Goal: Task Accomplishment & Management: Use online tool/utility

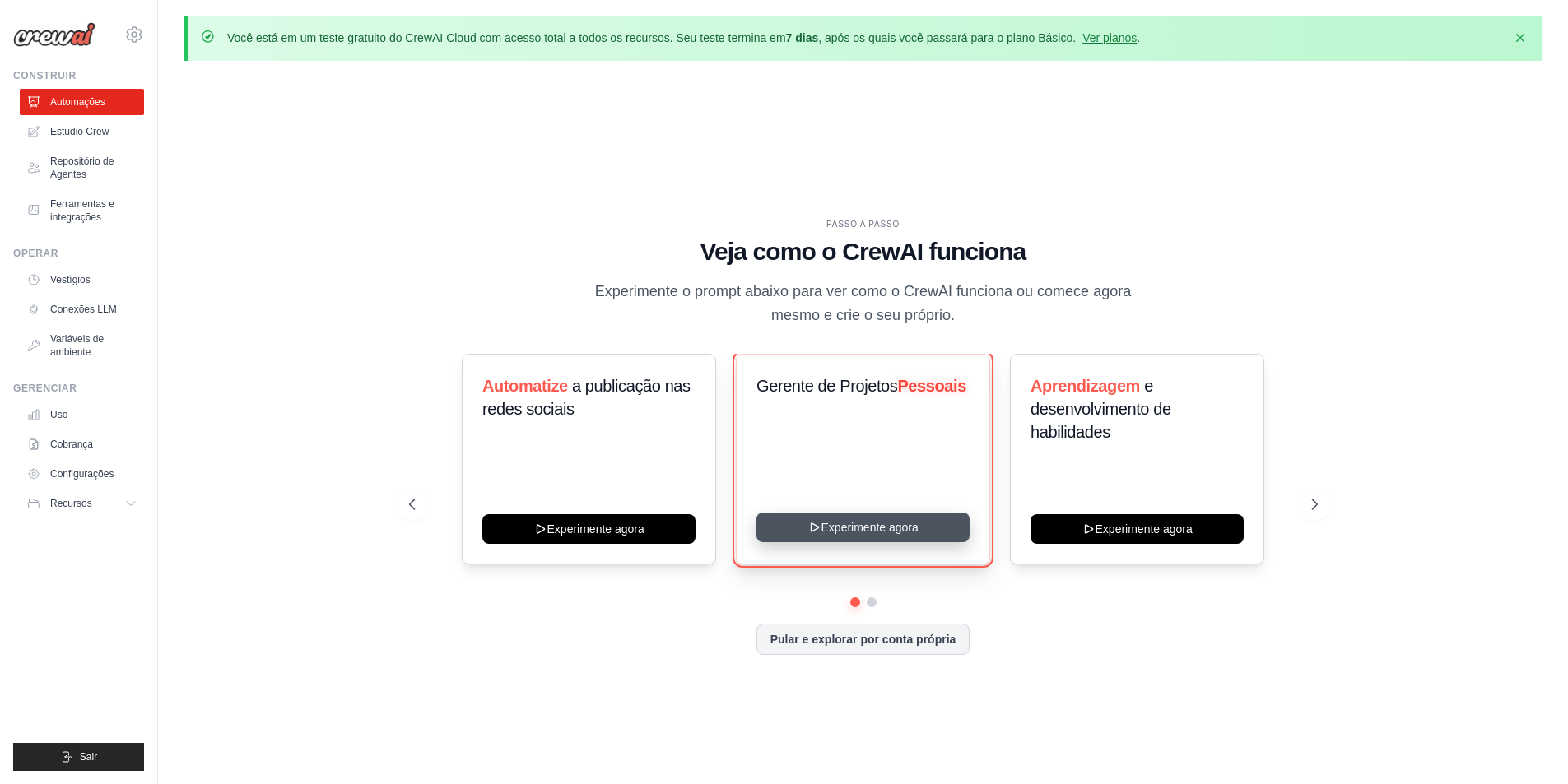
click at [840, 530] on button "Experimente agora" at bounding box center [862, 527] width 213 height 30
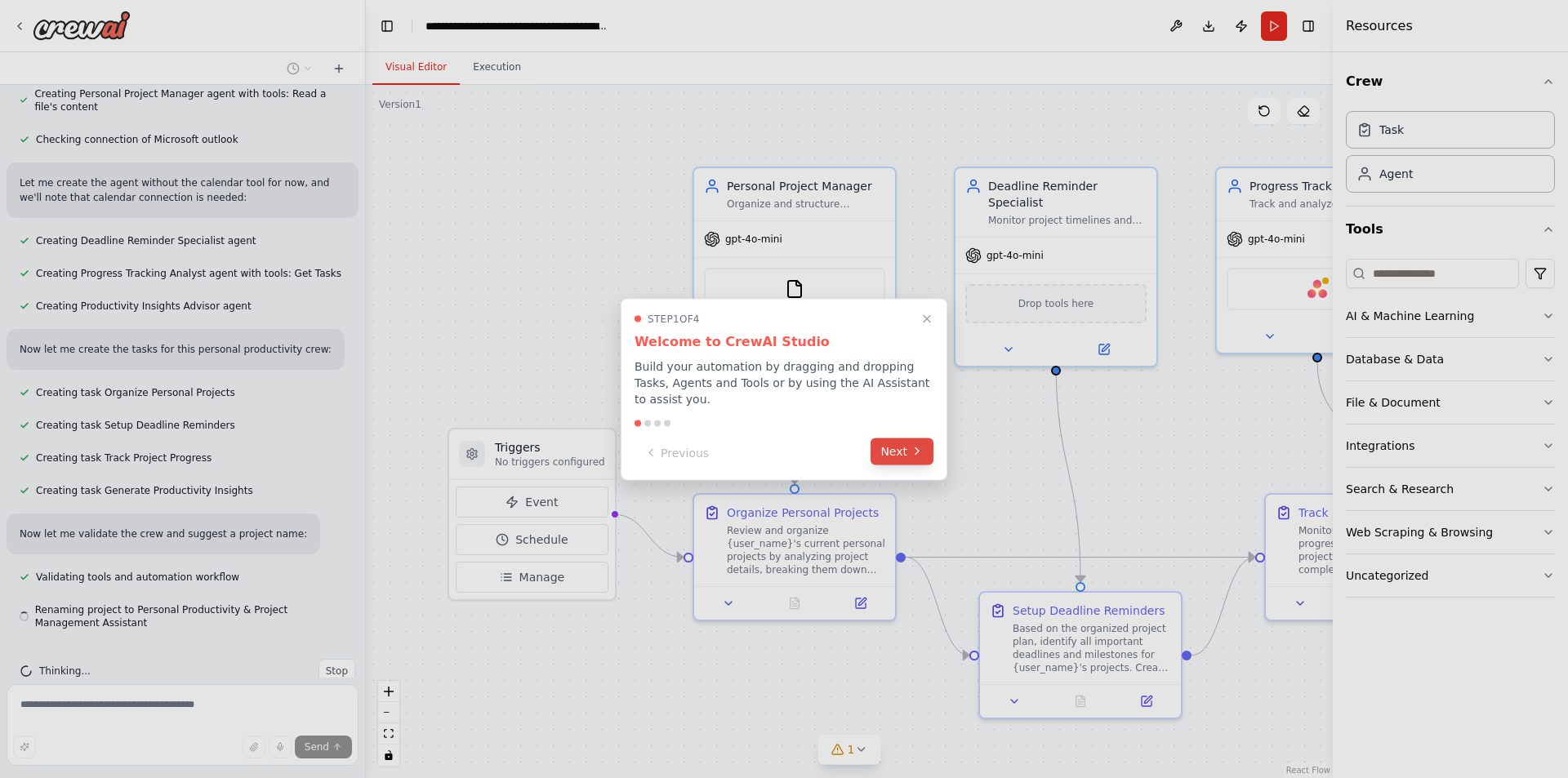
scroll to position [687, 0]
click at [918, 445] on icon at bounding box center [917, 451] width 13 height 13
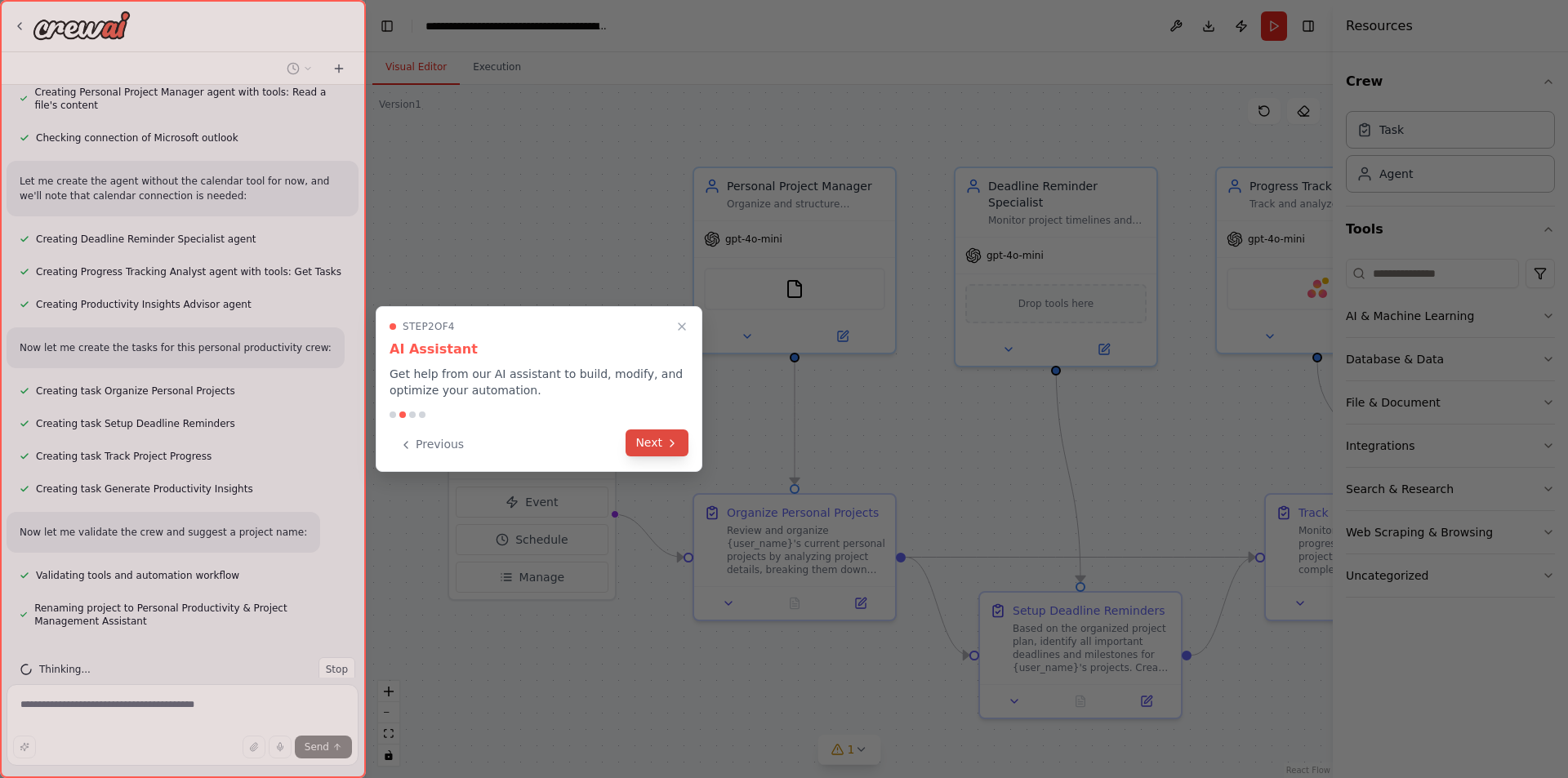
click at [662, 443] on button "Next" at bounding box center [657, 443] width 63 height 27
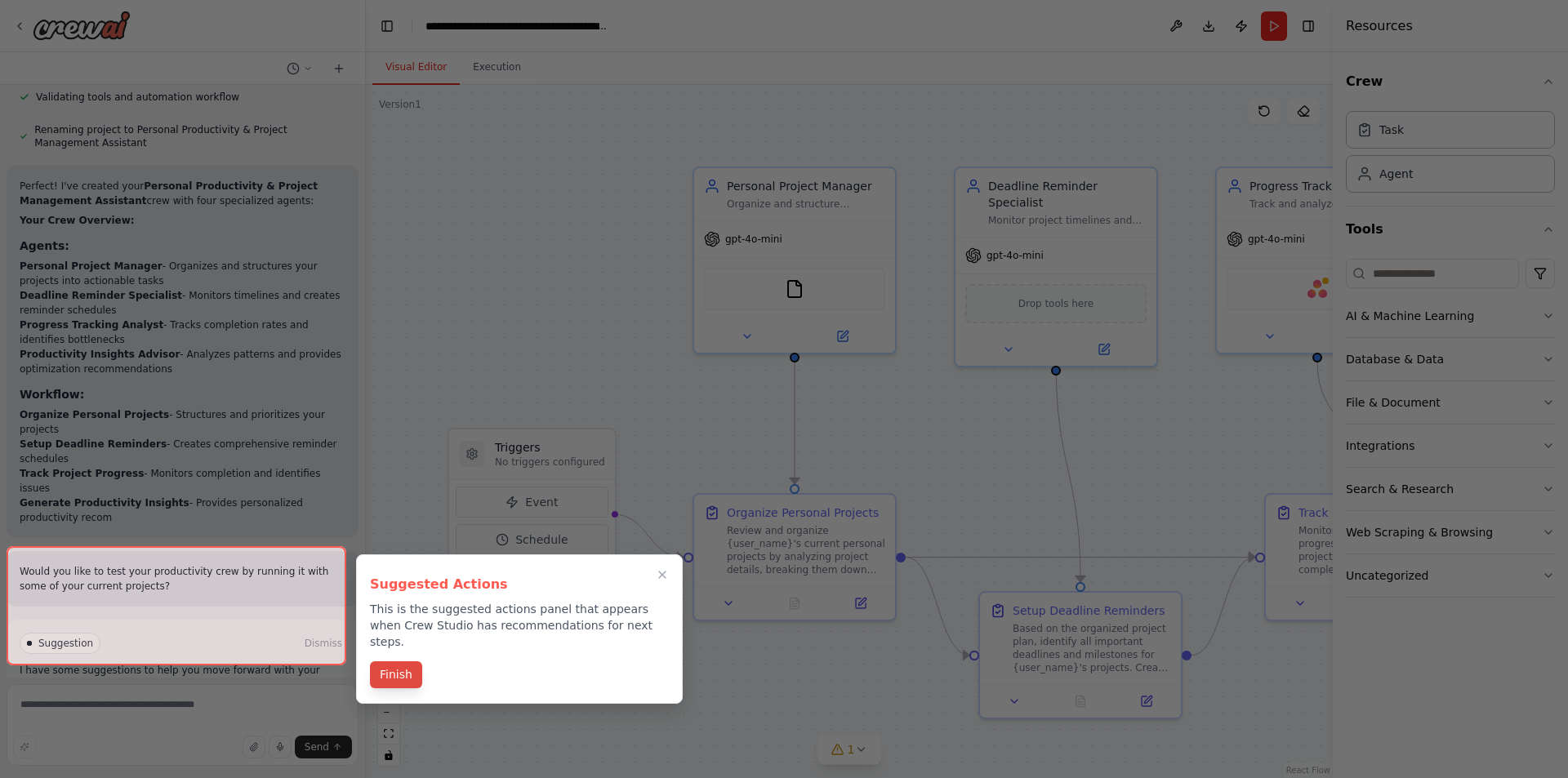
click at [388, 662] on button "Finish" at bounding box center [396, 675] width 53 height 27
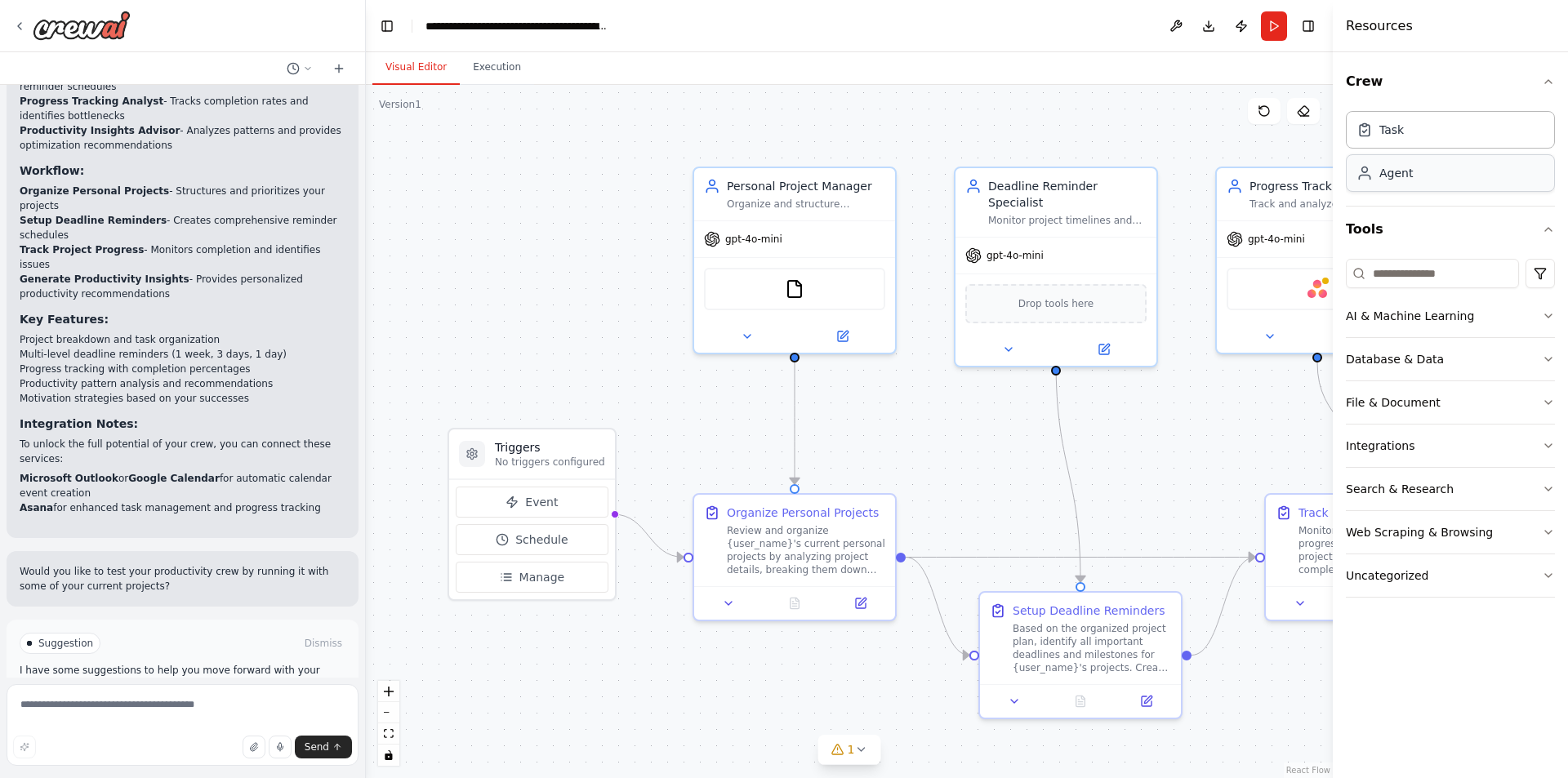
click at [1419, 181] on div "Agent" at bounding box center [1451, 173] width 209 height 38
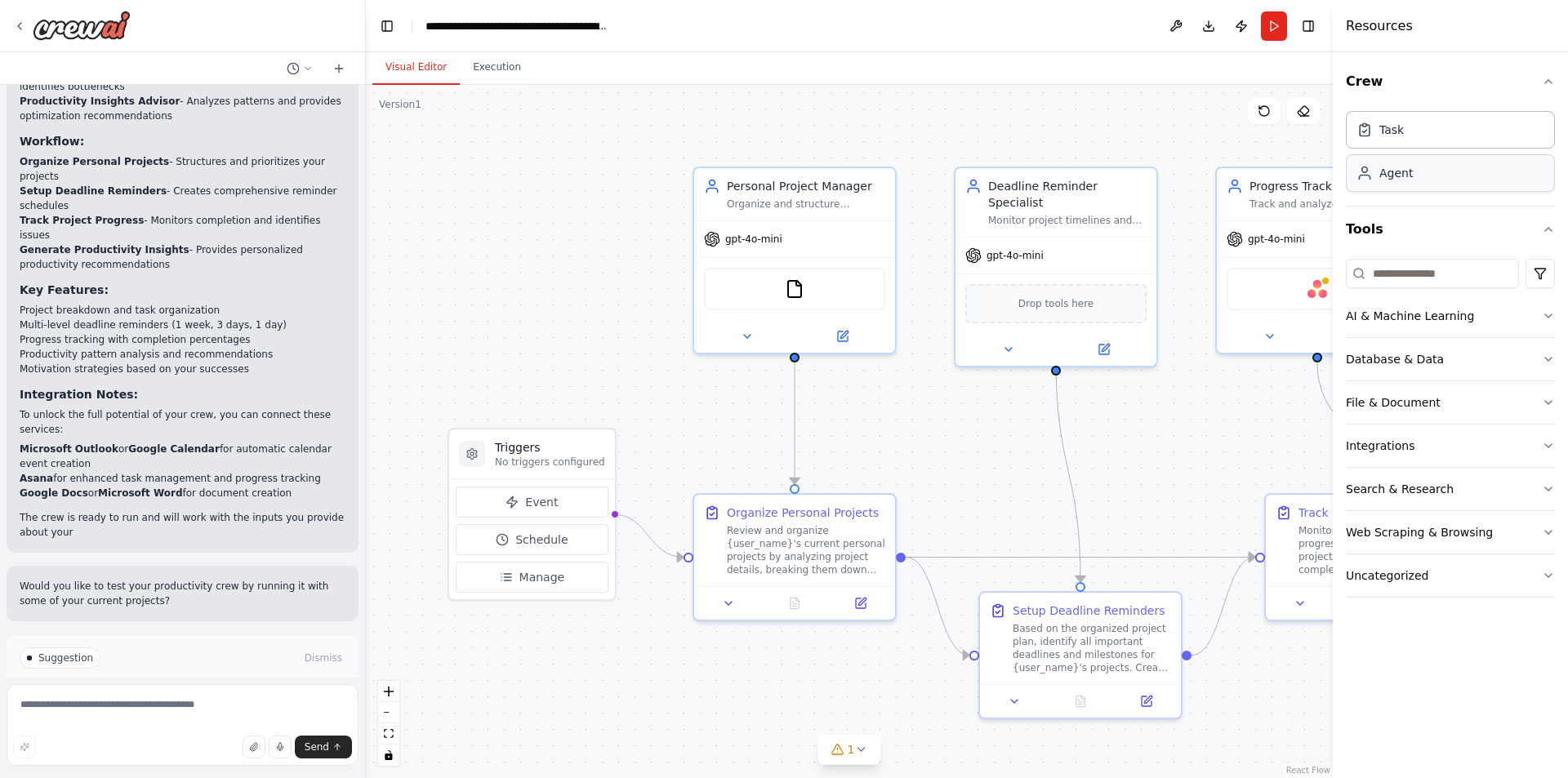
scroll to position [1433, 0]
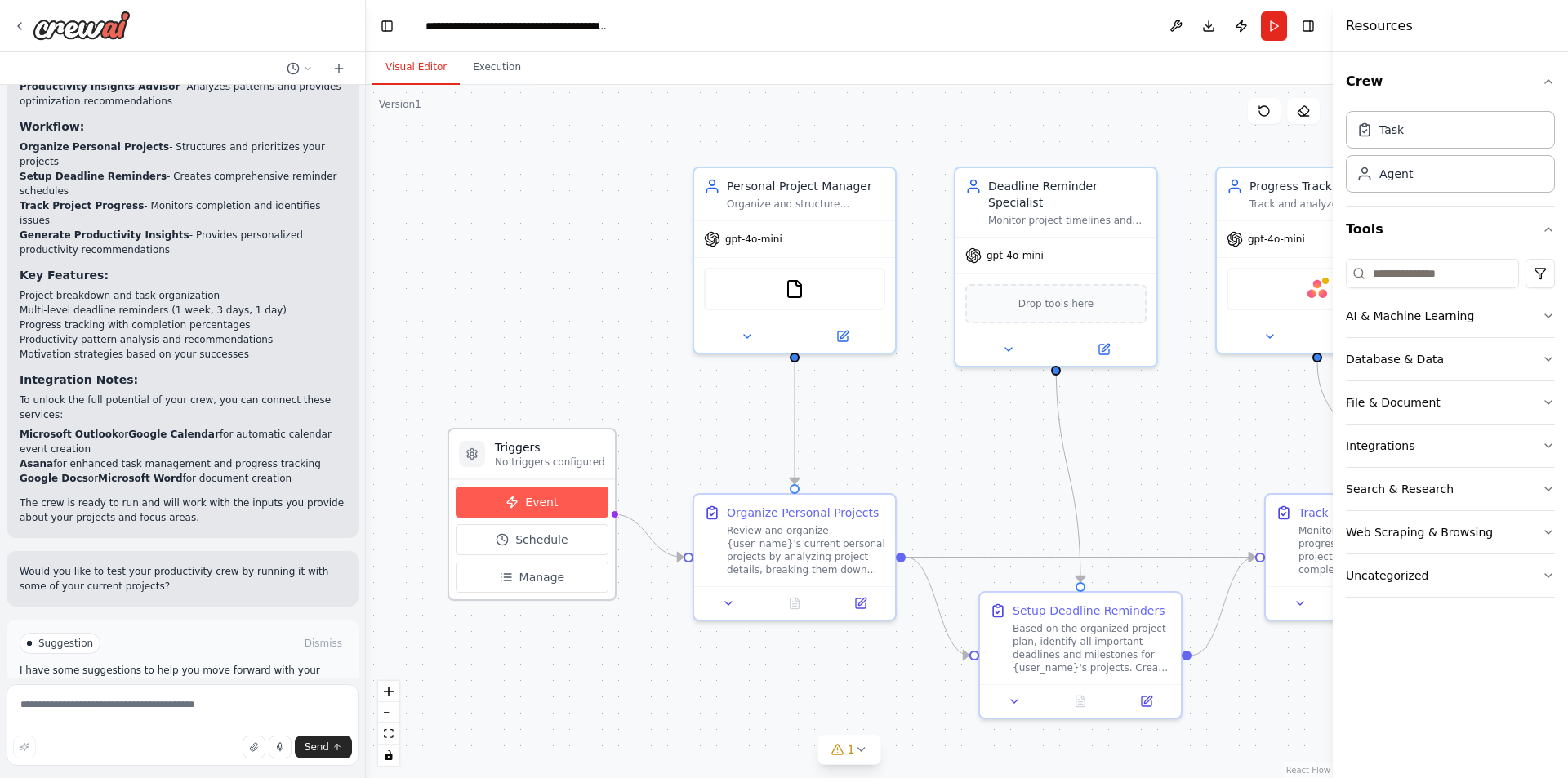
click at [544, 505] on span "Event" at bounding box center [541, 502] width 32 height 17
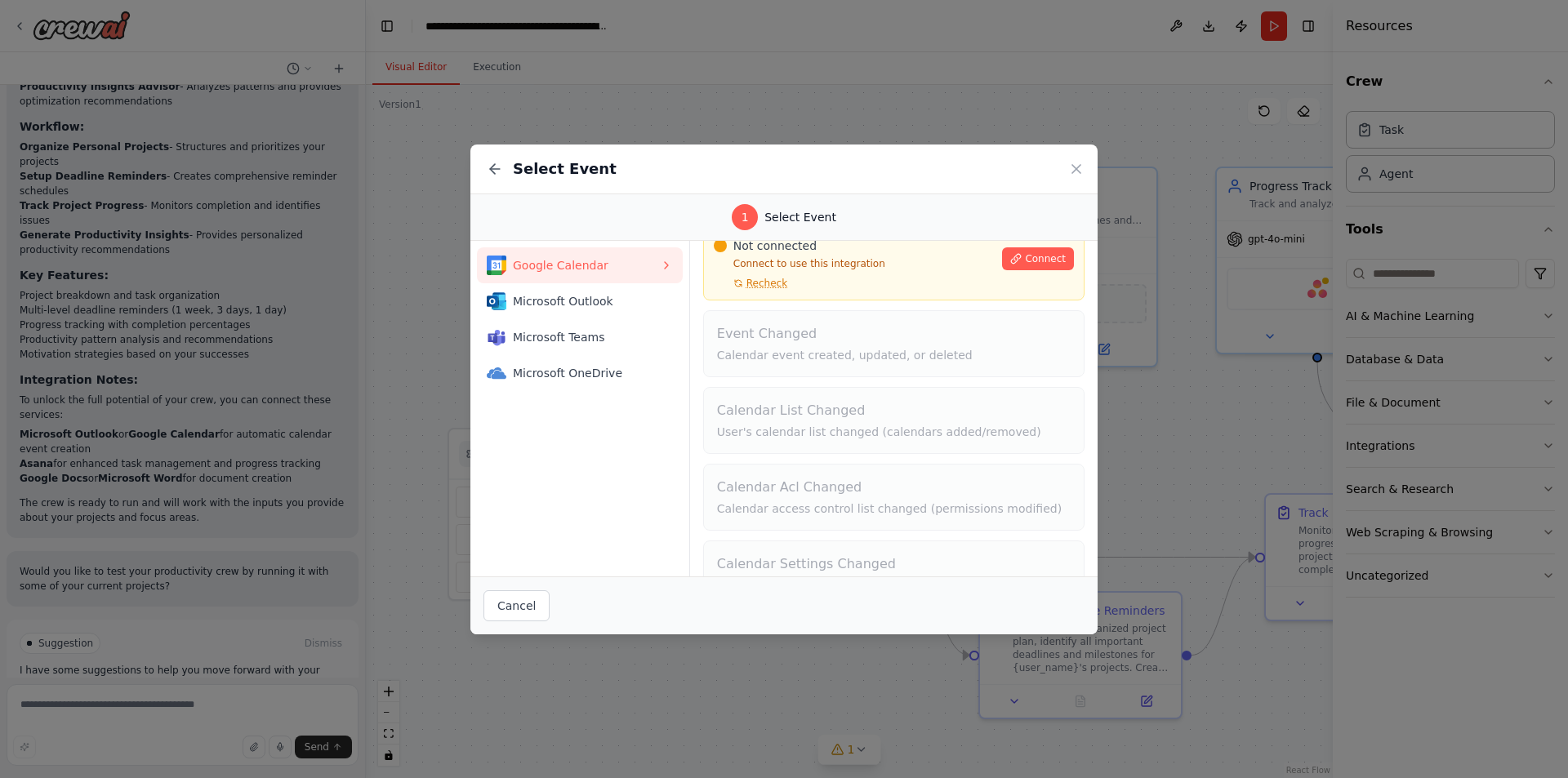
scroll to position [110, 0]
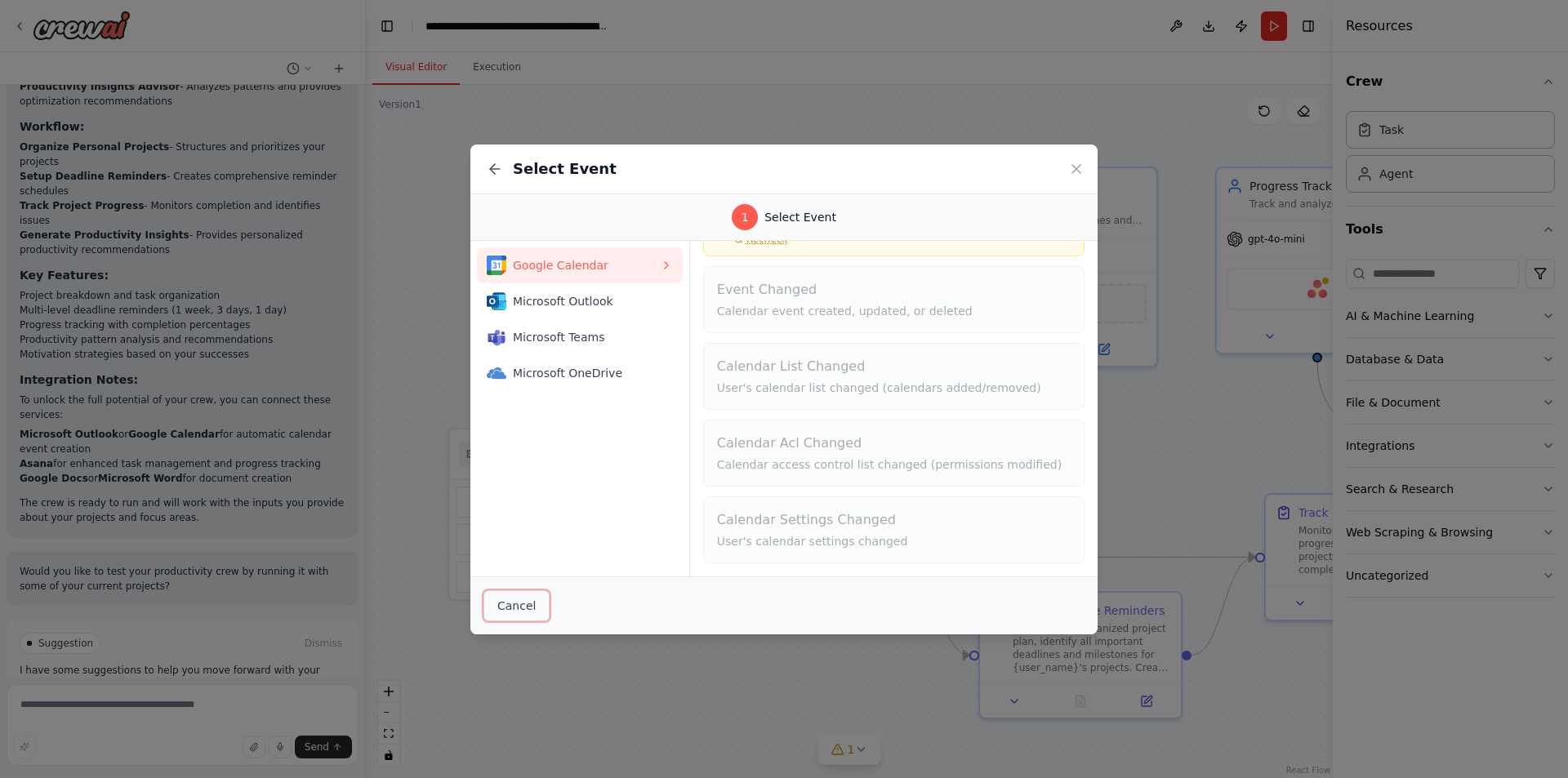
click at [501, 599] on button "Cancel" at bounding box center [517, 606] width 66 height 31
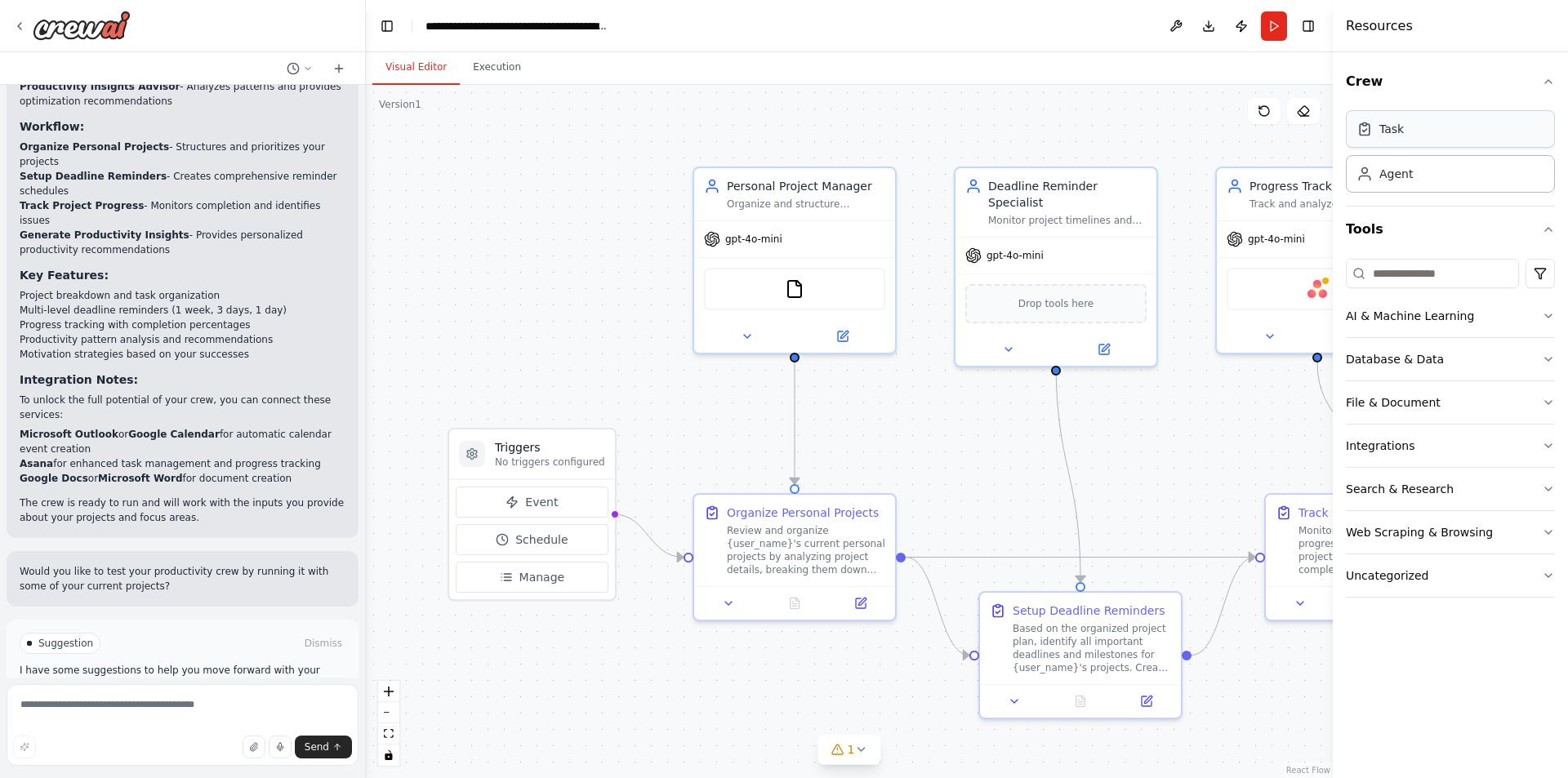
click at [1425, 146] on div "Task" at bounding box center [1451, 128] width 209 height 38
click at [1383, 136] on div "Task" at bounding box center [1392, 129] width 25 height 17
click at [1392, 182] on div "Agent" at bounding box center [1451, 173] width 209 height 38
click at [1393, 144] on div "Task" at bounding box center [1451, 128] width 209 height 38
click at [513, 579] on button "Manage" at bounding box center [533, 578] width 153 height 31
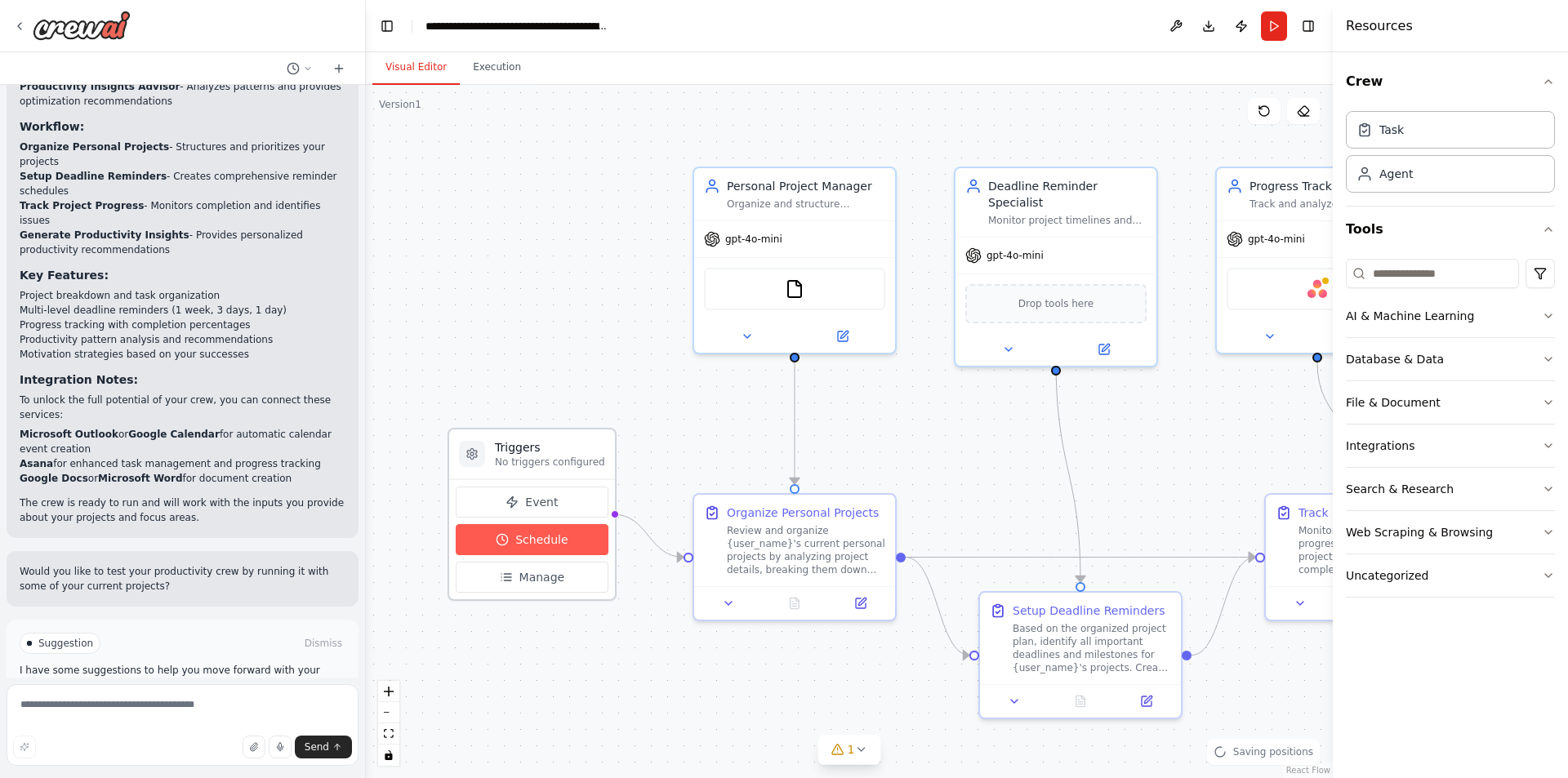
click at [519, 545] on span "Schedule" at bounding box center [541, 540] width 53 height 17
click at [20, 26] on icon at bounding box center [19, 26] width 13 height 13
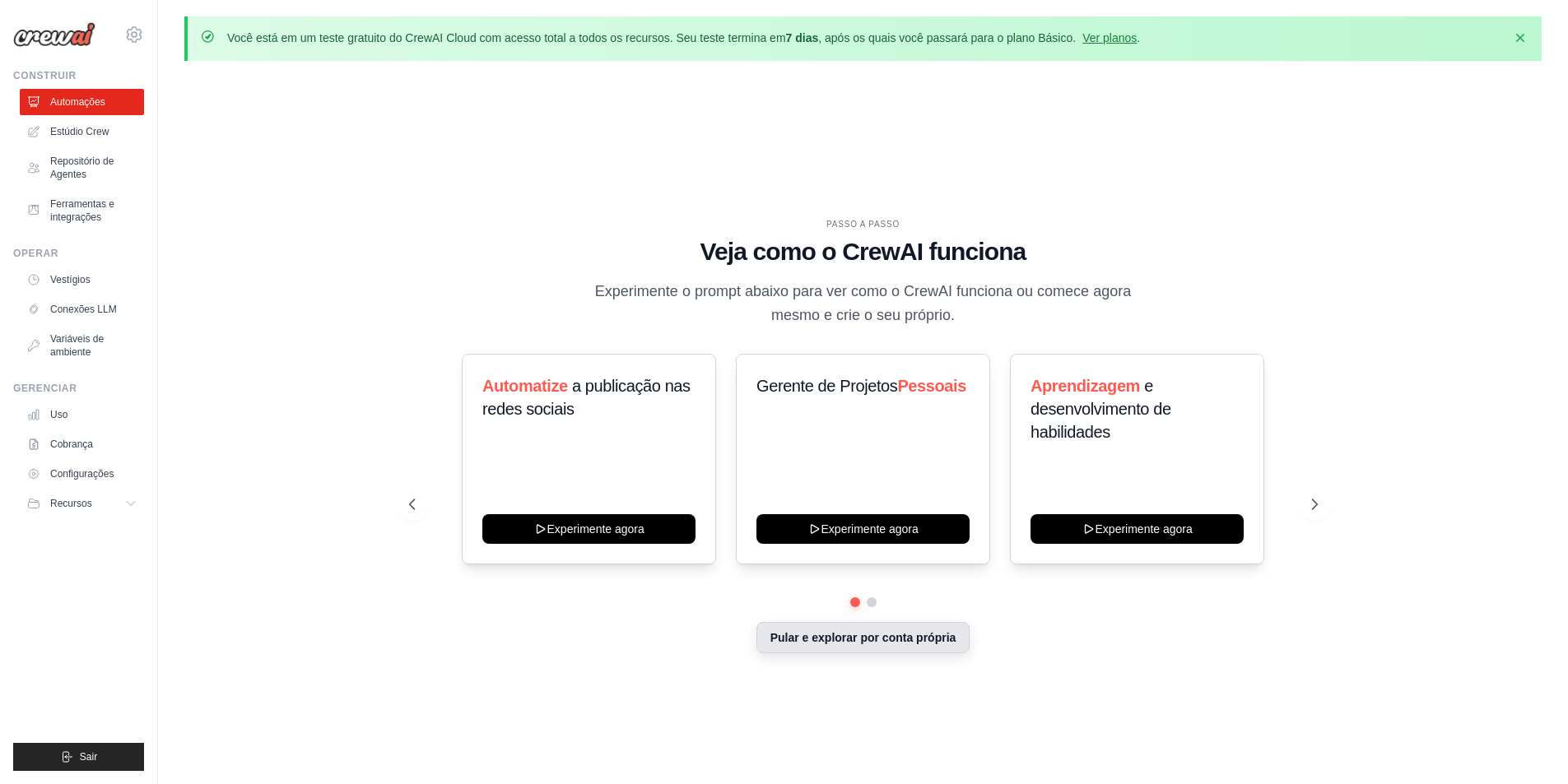
click at [852, 647] on button "Pular e explorar por conta própria" at bounding box center [863, 638] width 214 height 32
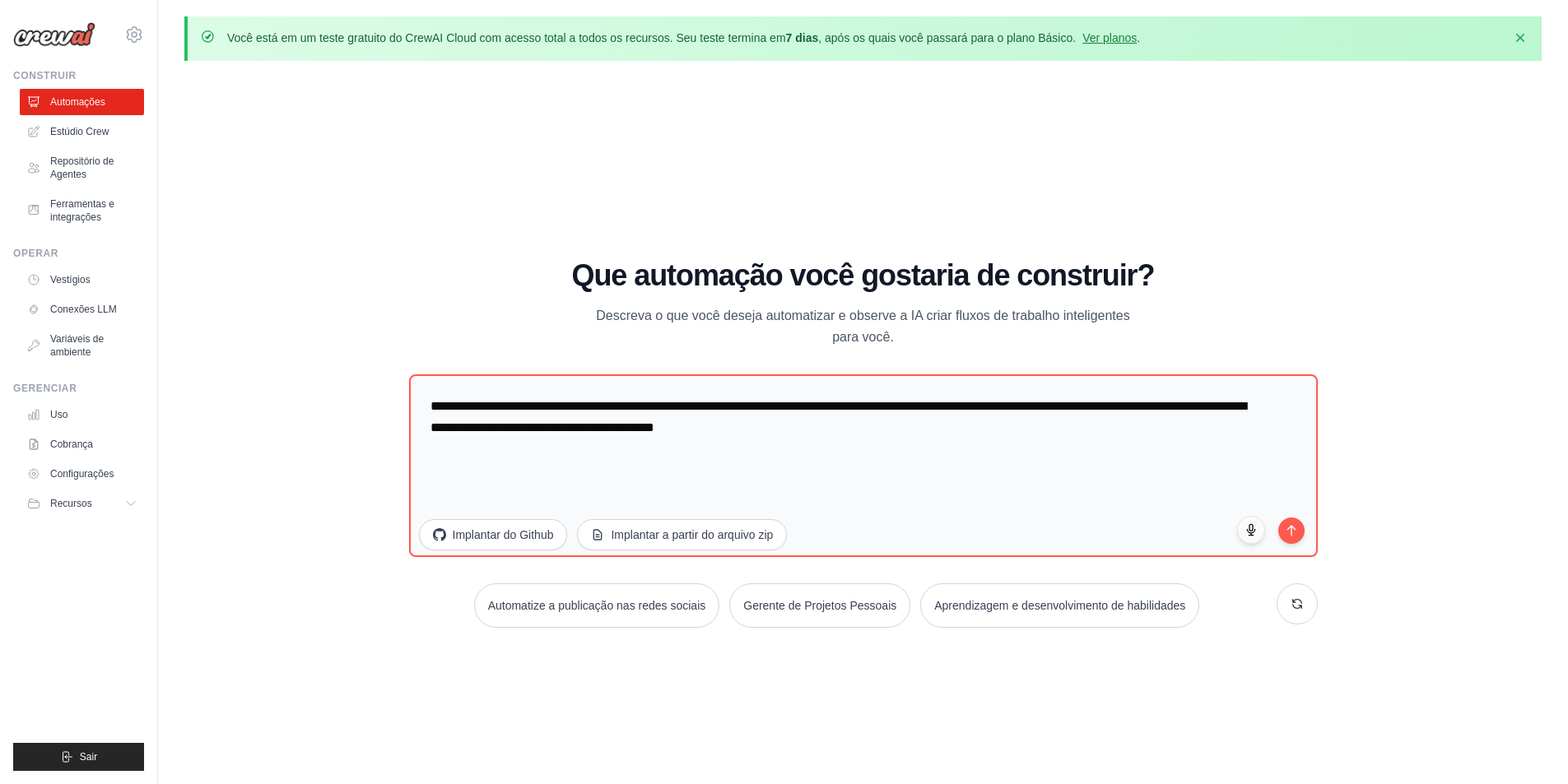
click at [1307, 290] on h1 "Que automação você gostaria de construir?" at bounding box center [863, 275] width 909 height 33
drag, startPoint x: 951, startPoint y: 441, endPoint x: 1248, endPoint y: 531, distance: 310.3
click at [1249, 531] on icon "button" at bounding box center [1250, 529] width 14 height 14
click at [1251, 541] on button "button" at bounding box center [1251, 530] width 30 height 30
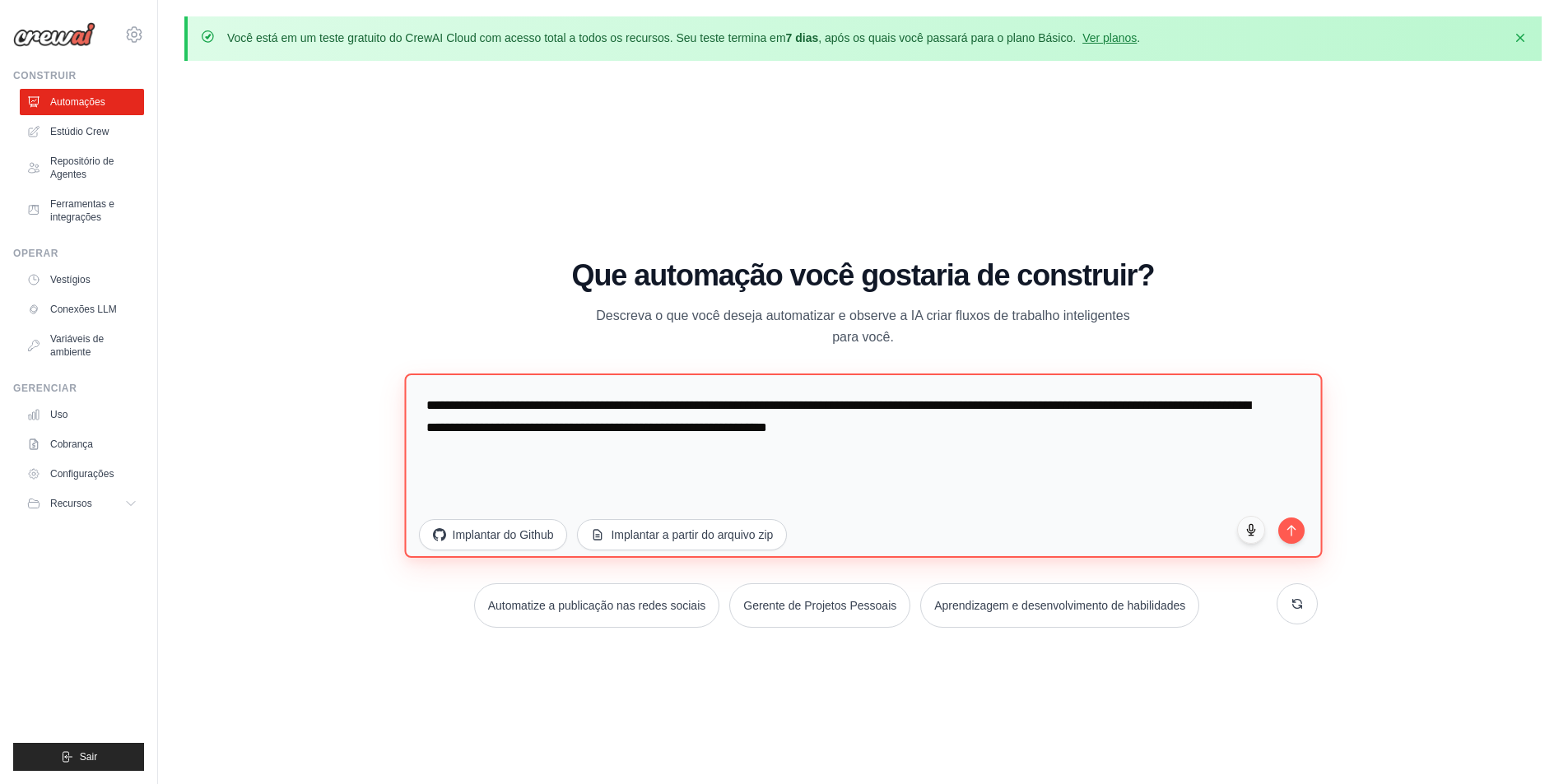
drag, startPoint x: 958, startPoint y: 423, endPoint x: 432, endPoint y: 375, distance: 528.2
click at [430, 376] on textarea "**********" at bounding box center [863, 465] width 918 height 184
click at [1074, 444] on textarea "**********" at bounding box center [863, 465] width 918 height 184
drag, startPoint x: 1016, startPoint y: 440, endPoint x: 857, endPoint y: 440, distance: 159.0
click at [857, 440] on textarea "**********" at bounding box center [863, 465] width 918 height 184
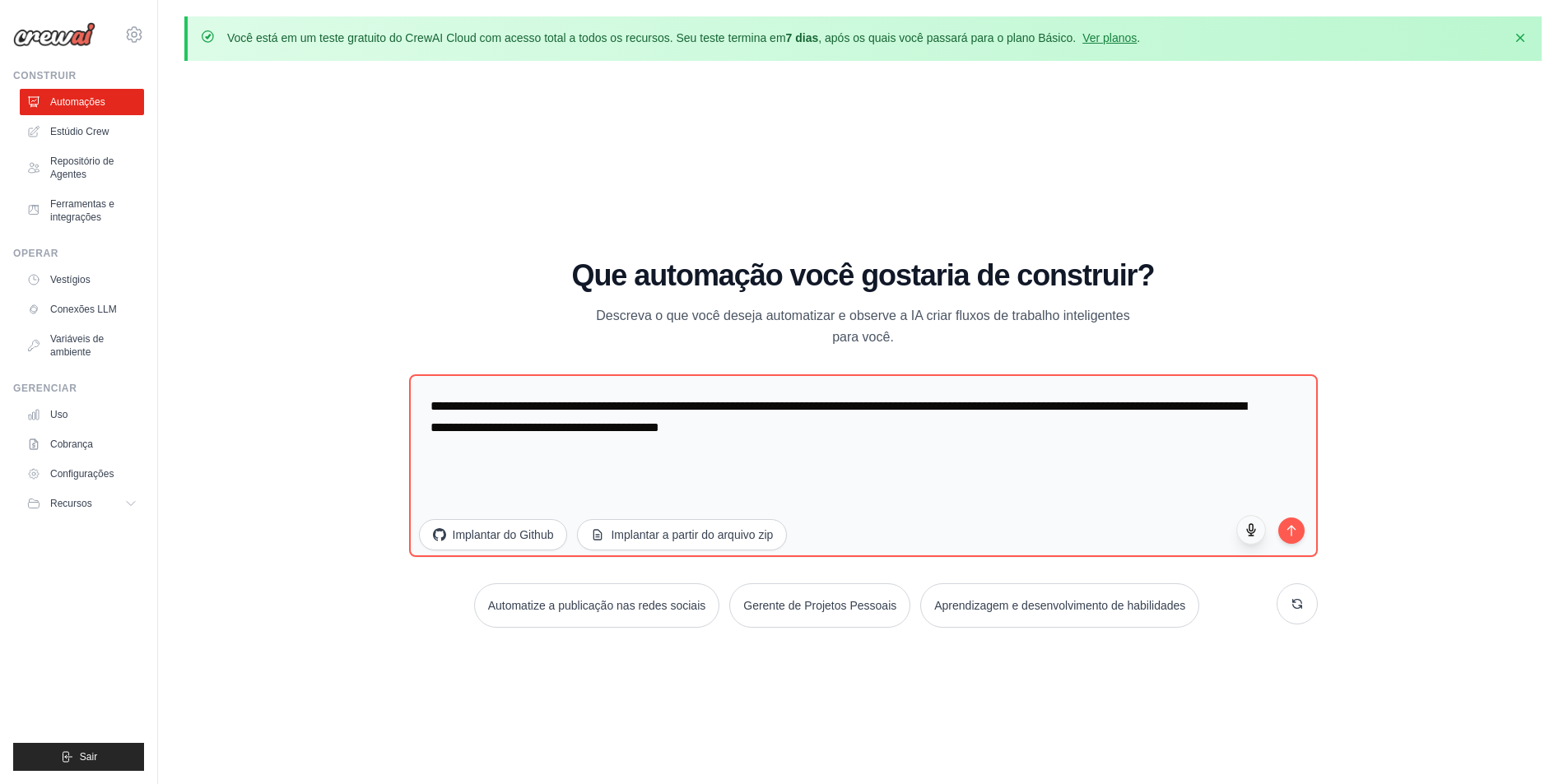
click at [1251, 540] on button "button" at bounding box center [1251, 530] width 30 height 30
click at [1254, 530] on circle "button" at bounding box center [1251, 530] width 11 height 11
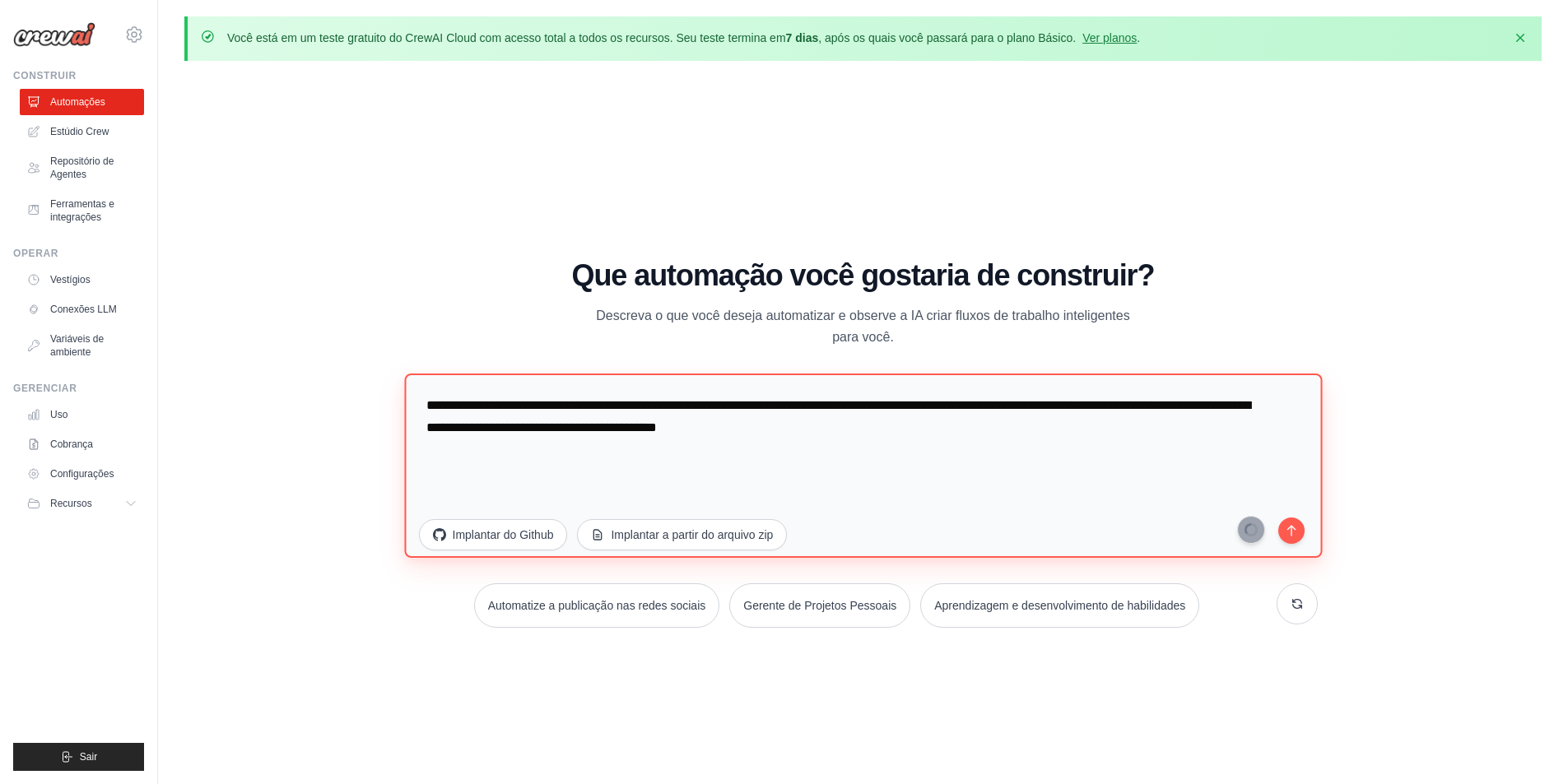
type textarea "**********"
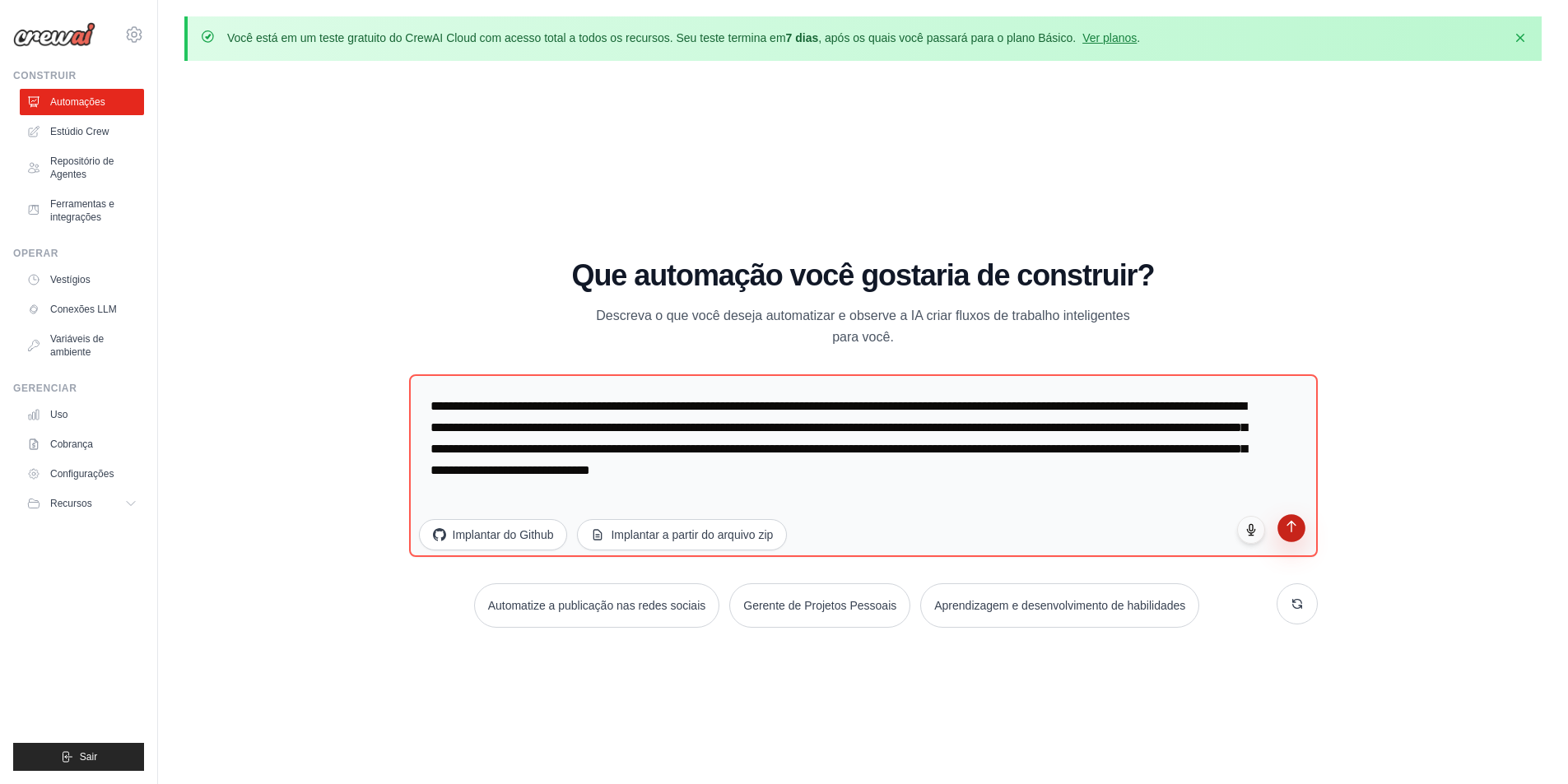
click at [1280, 532] on button "submit" at bounding box center [1292, 528] width 28 height 28
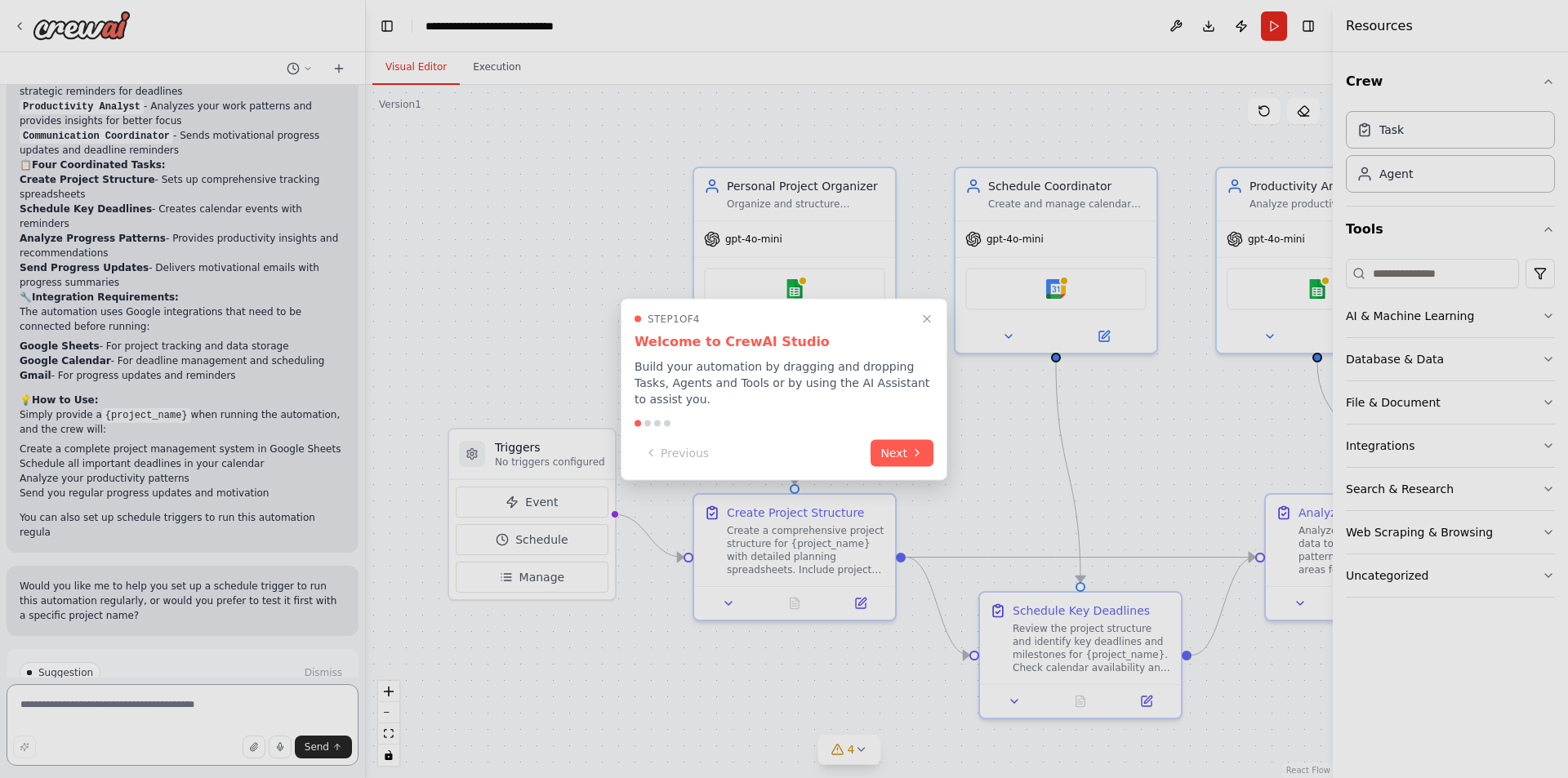
scroll to position [1407, 0]
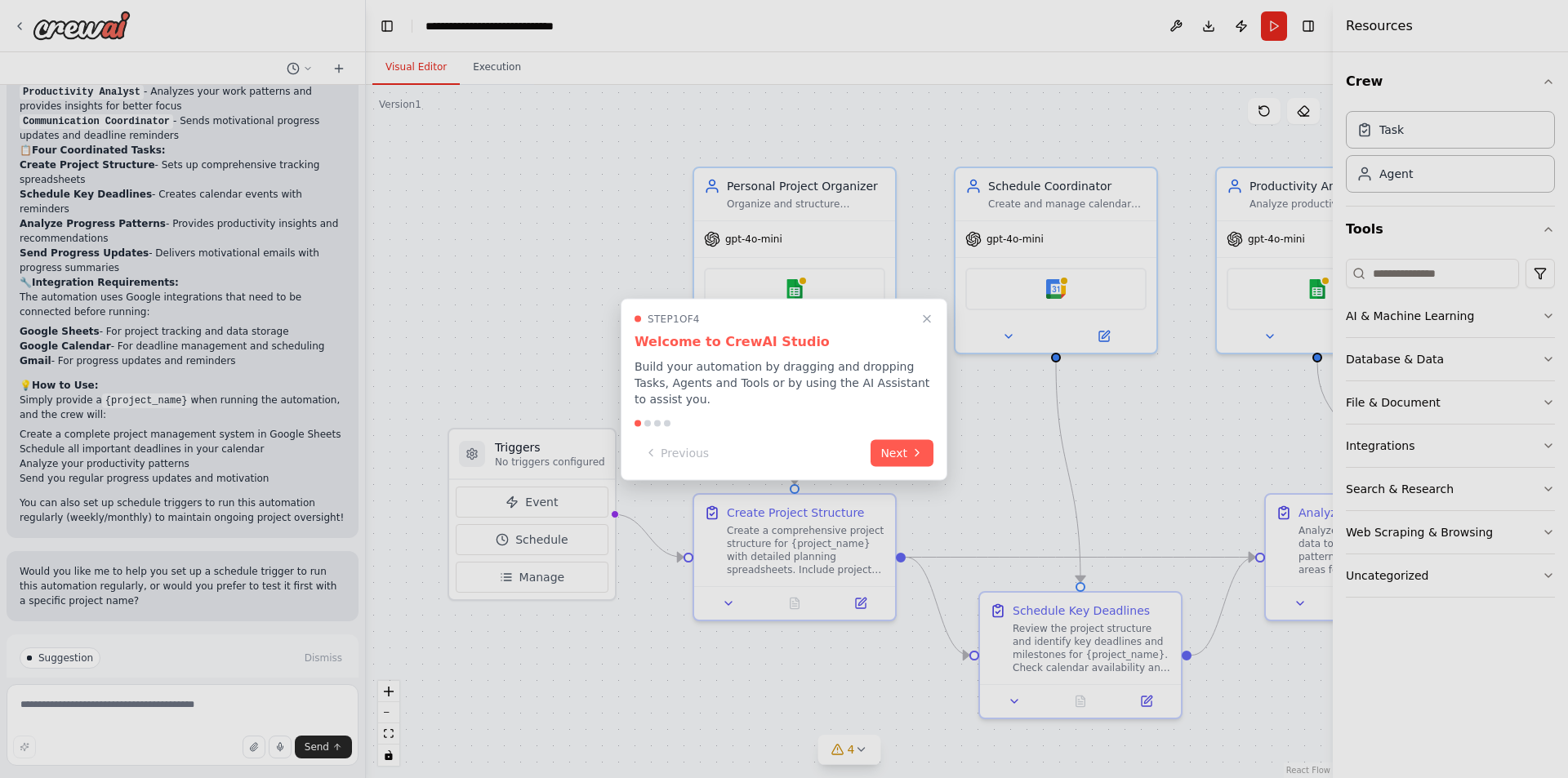
click at [150, 642] on div at bounding box center [784, 389] width 1568 height 778
click at [116, 706] on div at bounding box center [784, 389] width 1568 height 778
click at [188, 703] on div at bounding box center [784, 389] width 1568 height 778
click at [45, 712] on div at bounding box center [784, 389] width 1568 height 778
click at [887, 437] on button "Next" at bounding box center [902, 450] width 63 height 27
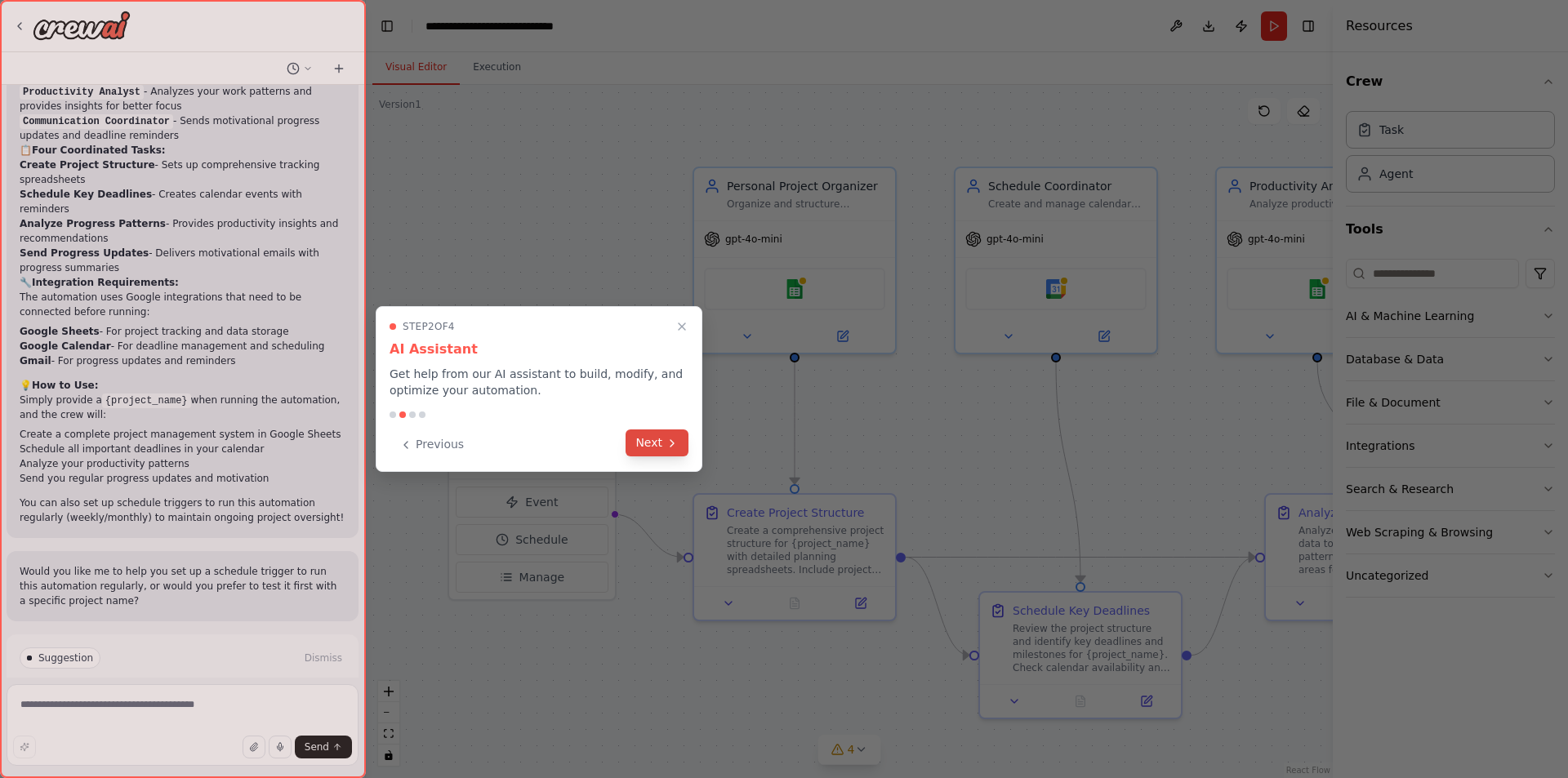
click at [658, 448] on button "Next" at bounding box center [657, 443] width 63 height 27
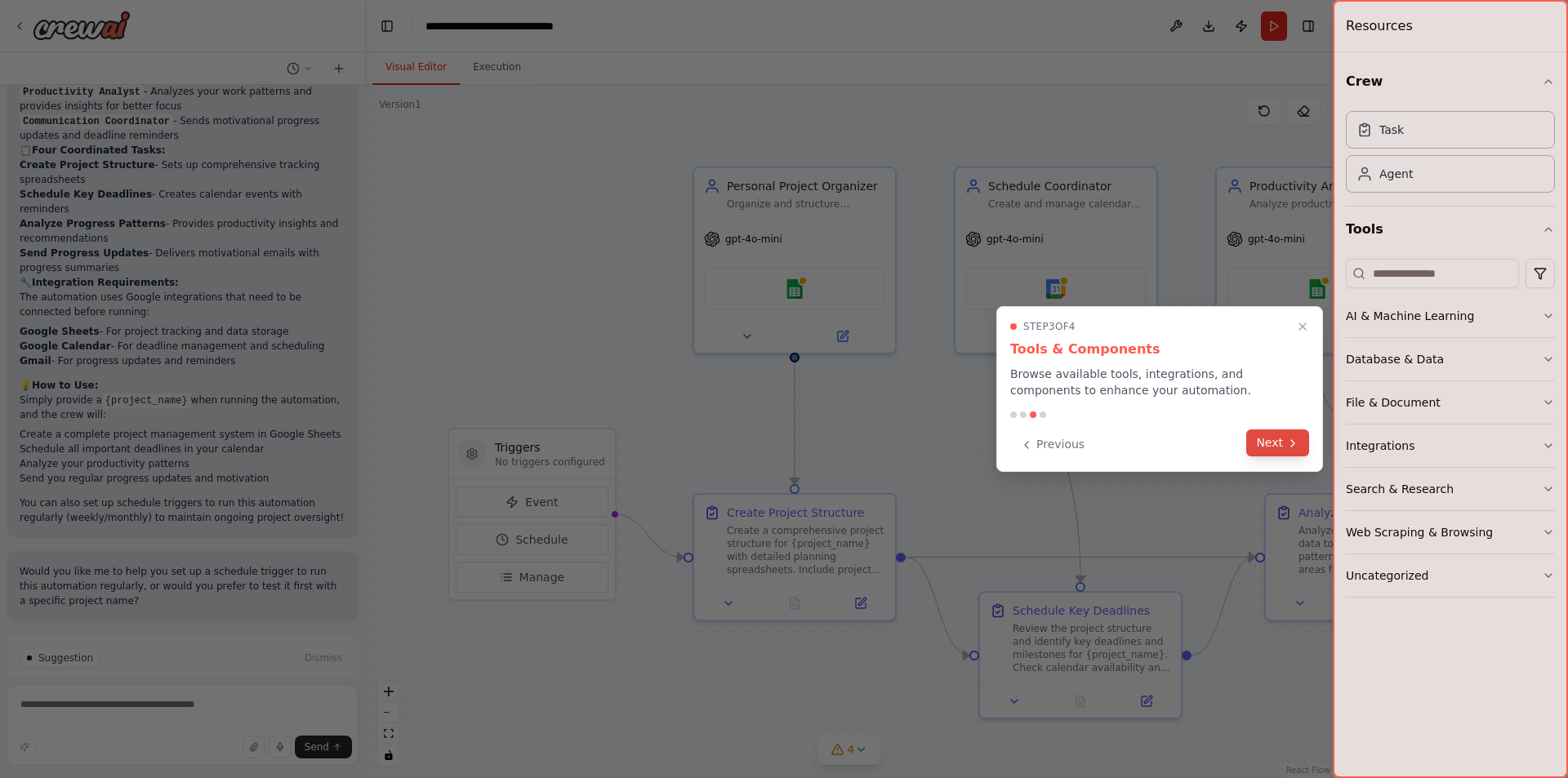
click at [1272, 439] on button "Next" at bounding box center [1278, 443] width 63 height 27
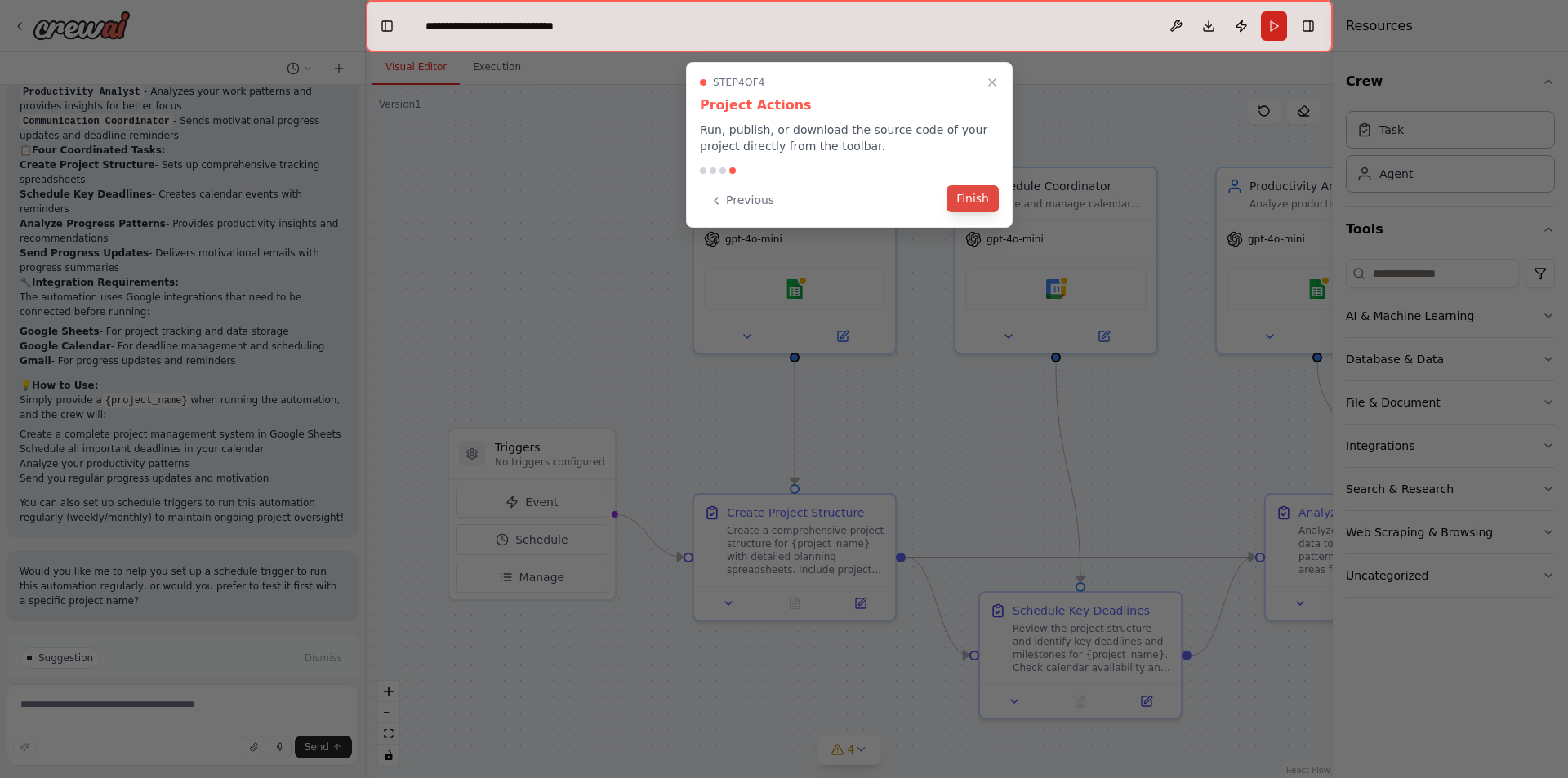
click at [980, 208] on button "Finish" at bounding box center [973, 198] width 53 height 27
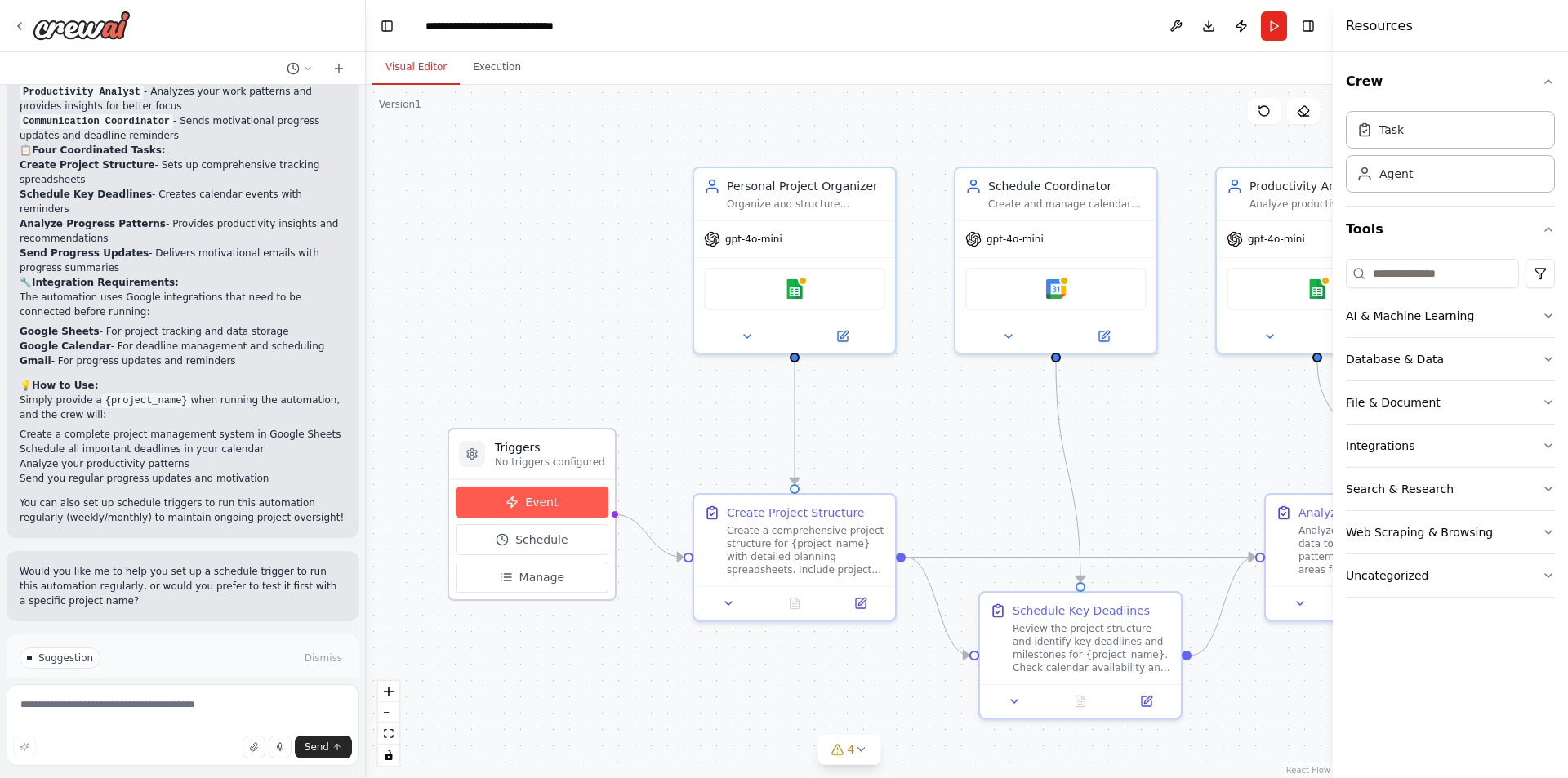
click at [519, 507] on icon at bounding box center [512, 502] width 13 height 13
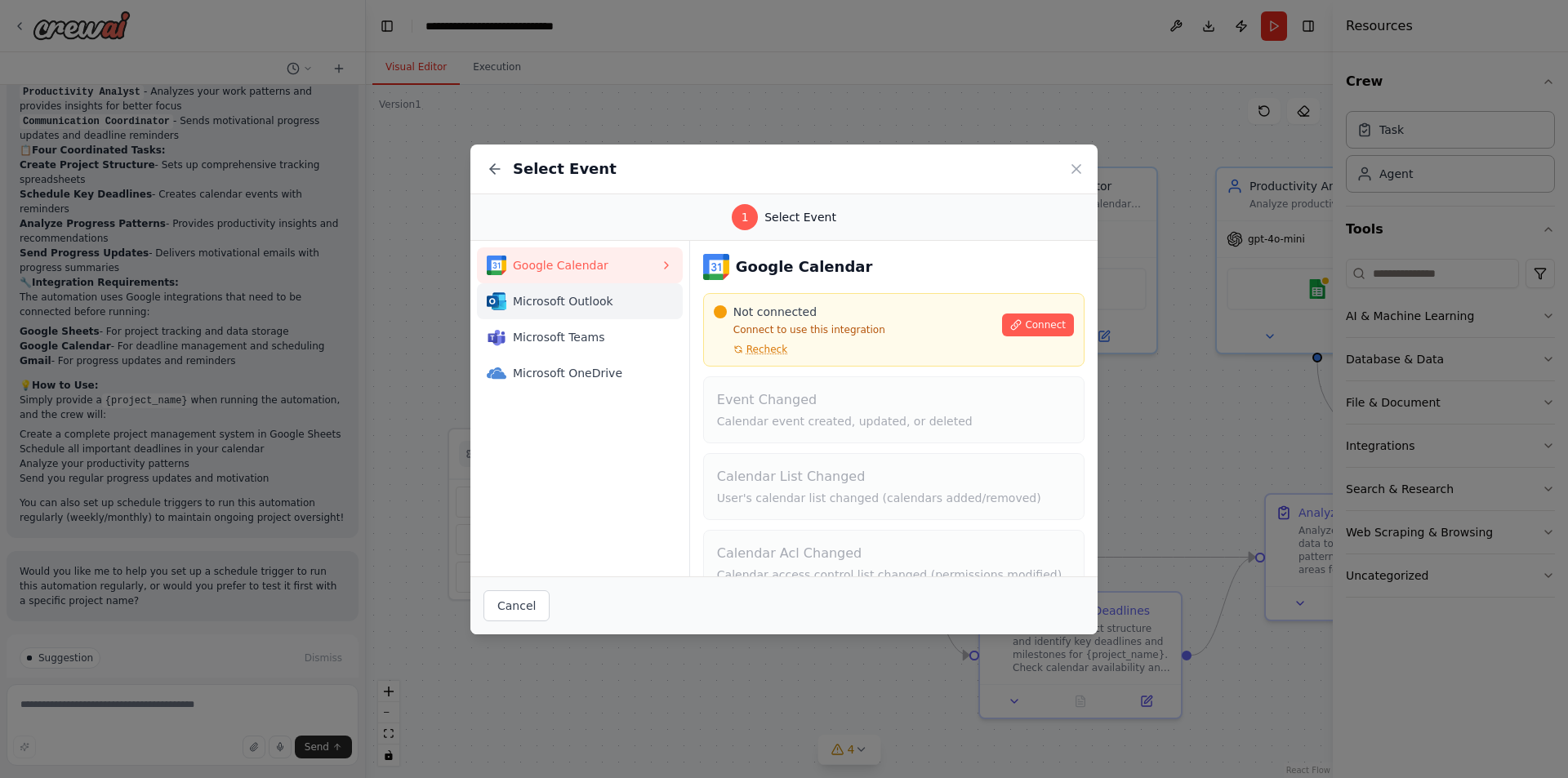
click at [591, 307] on span "Microsoft Outlook" at bounding box center [586, 302] width 147 height 17
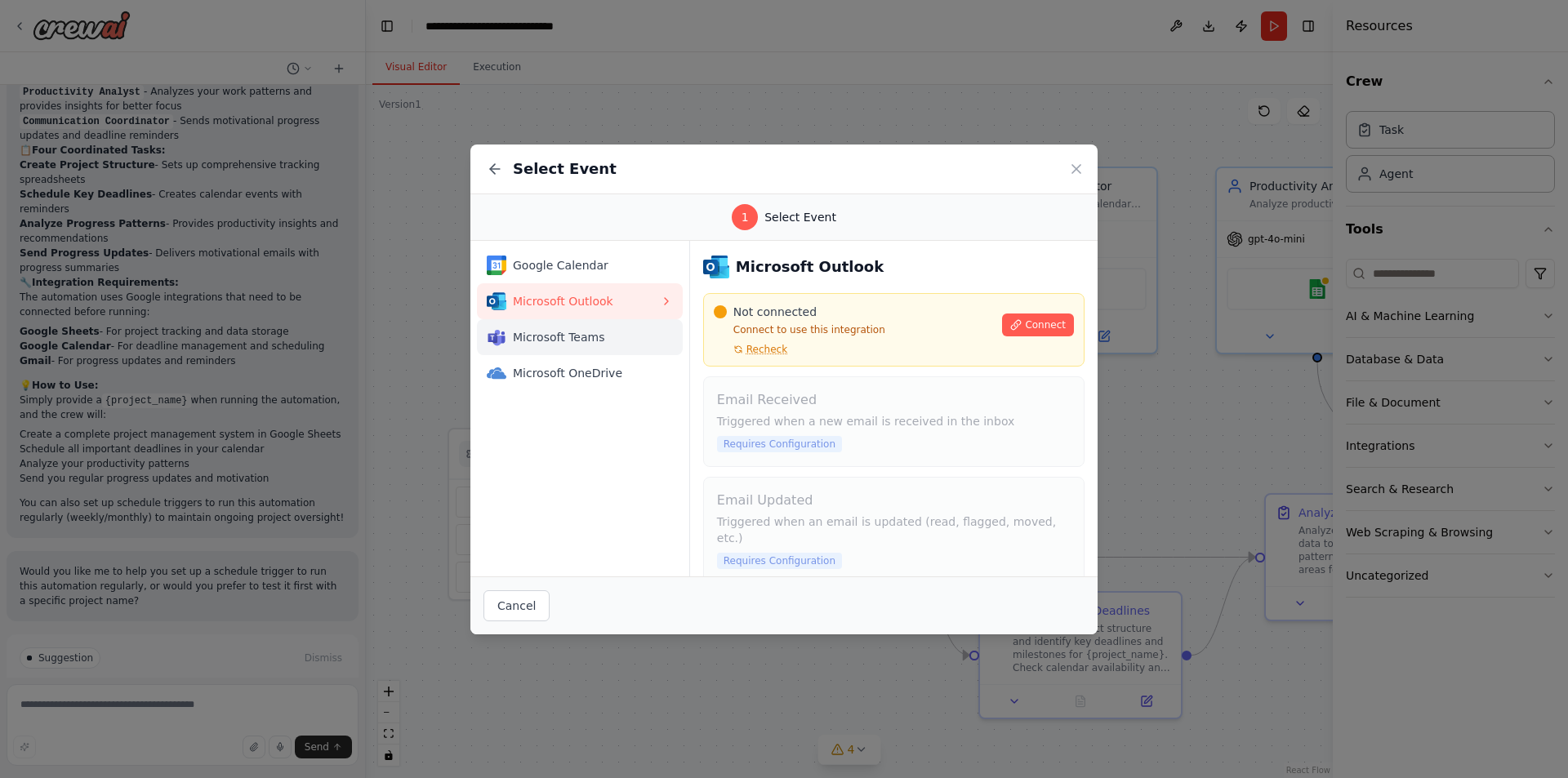
click at [585, 326] on button "Microsoft Teams" at bounding box center [580, 337] width 206 height 36
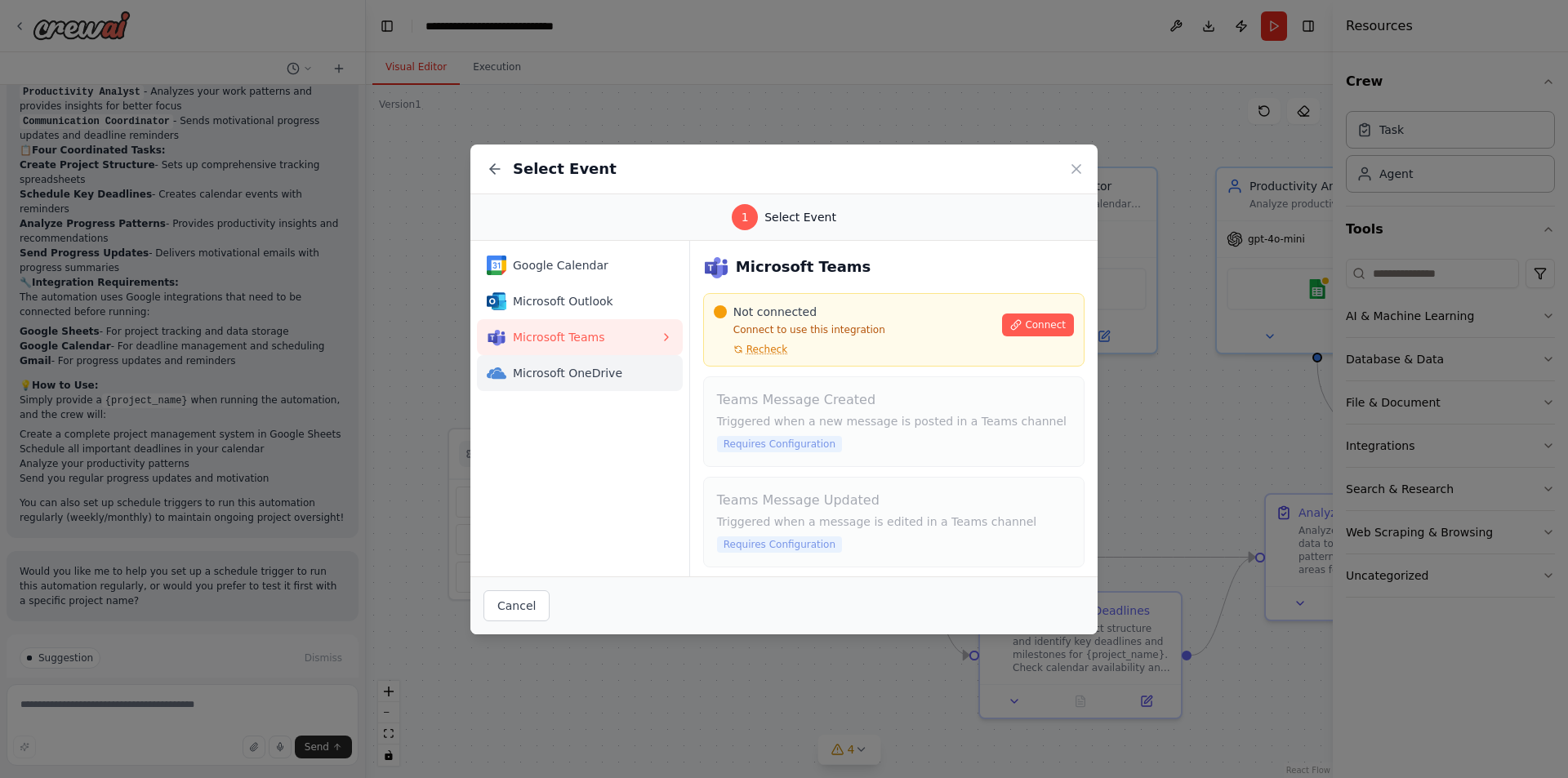
click at [569, 365] on span "Microsoft OneDrive" at bounding box center [586, 374] width 147 height 17
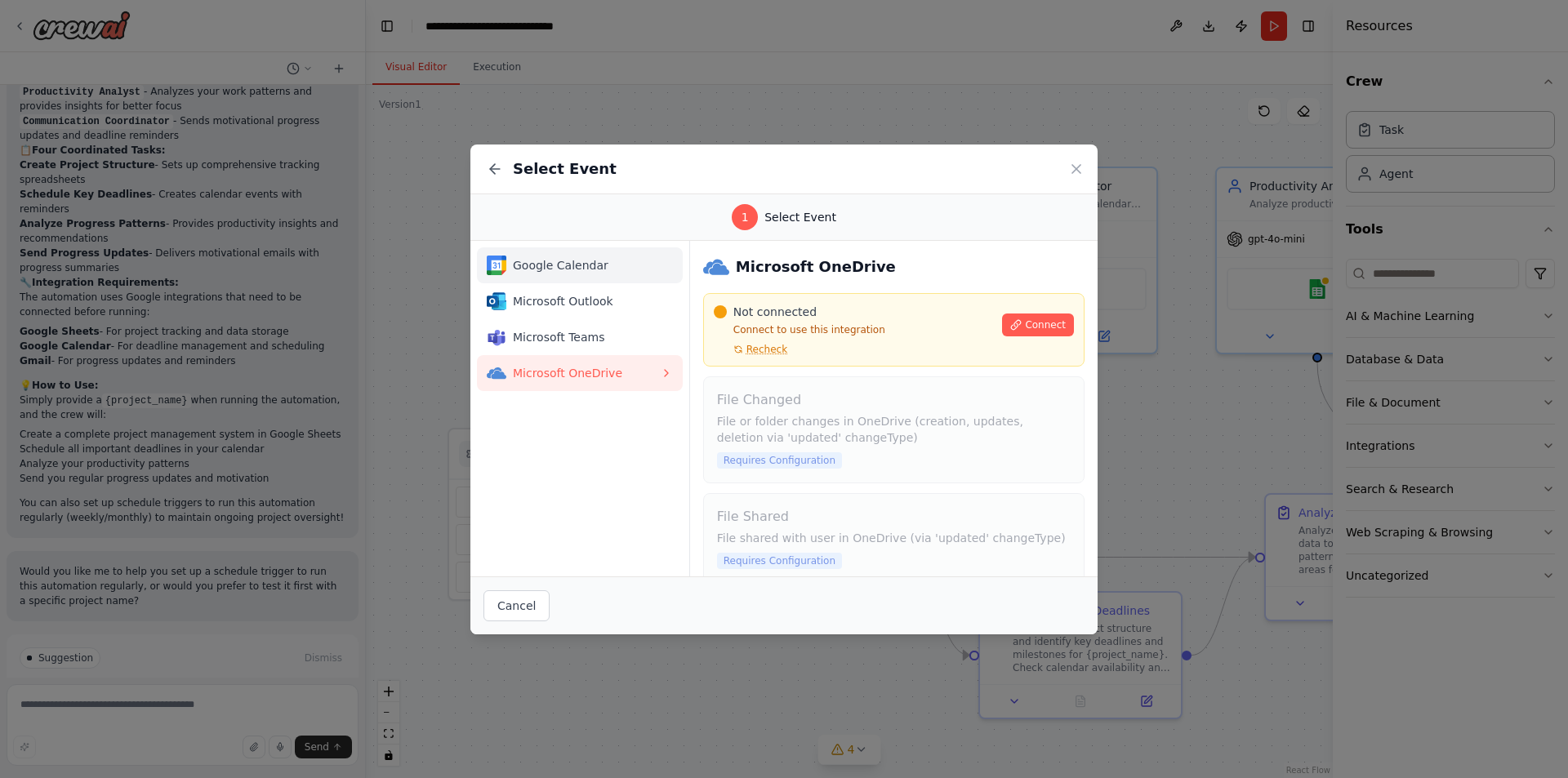
click at [565, 259] on span "Google Calendar" at bounding box center [586, 266] width 147 height 17
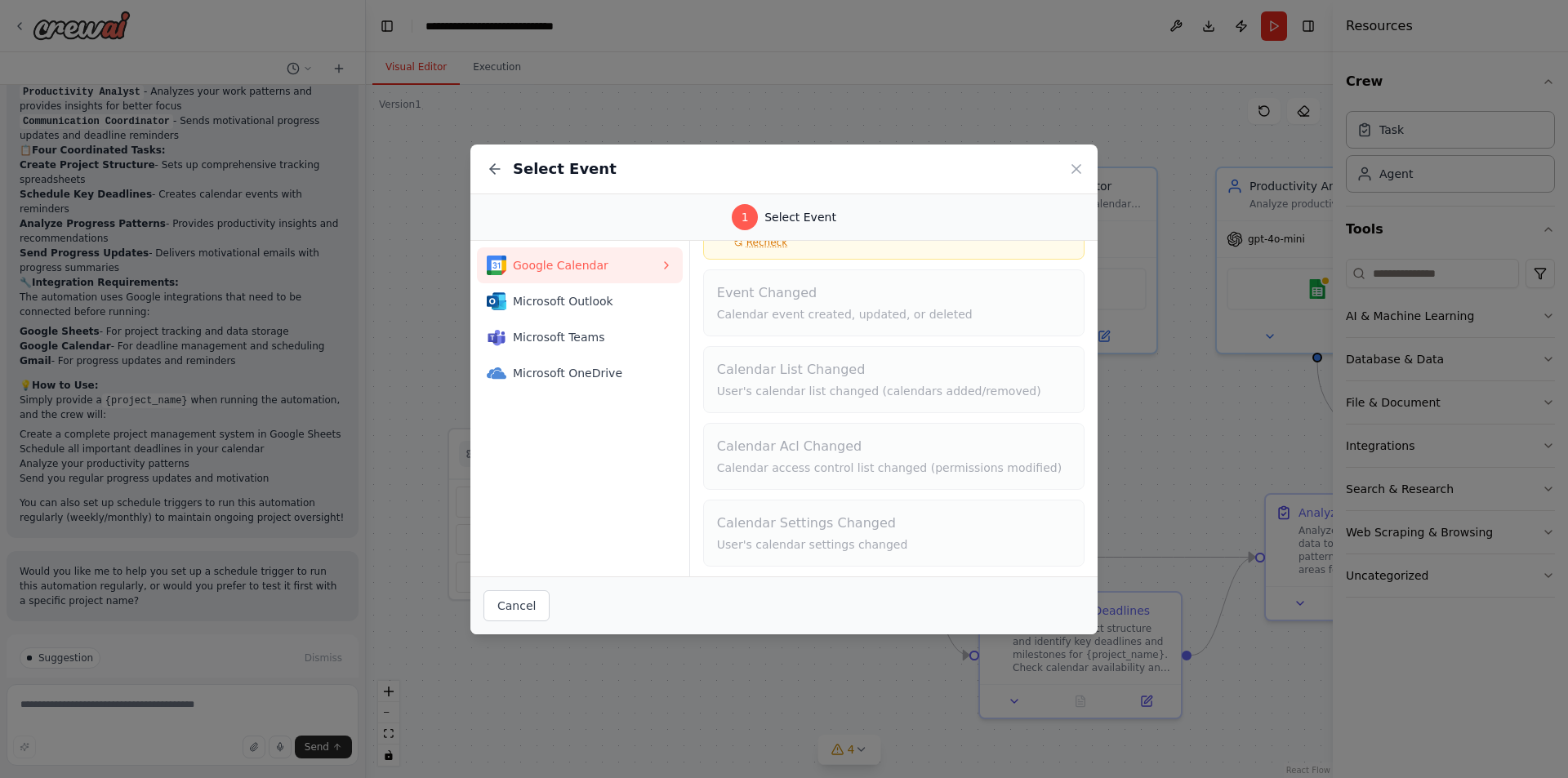
scroll to position [110, 0]
click at [519, 605] on button "Cancel" at bounding box center [517, 606] width 66 height 31
